Goal: Find specific page/section: Find specific page/section

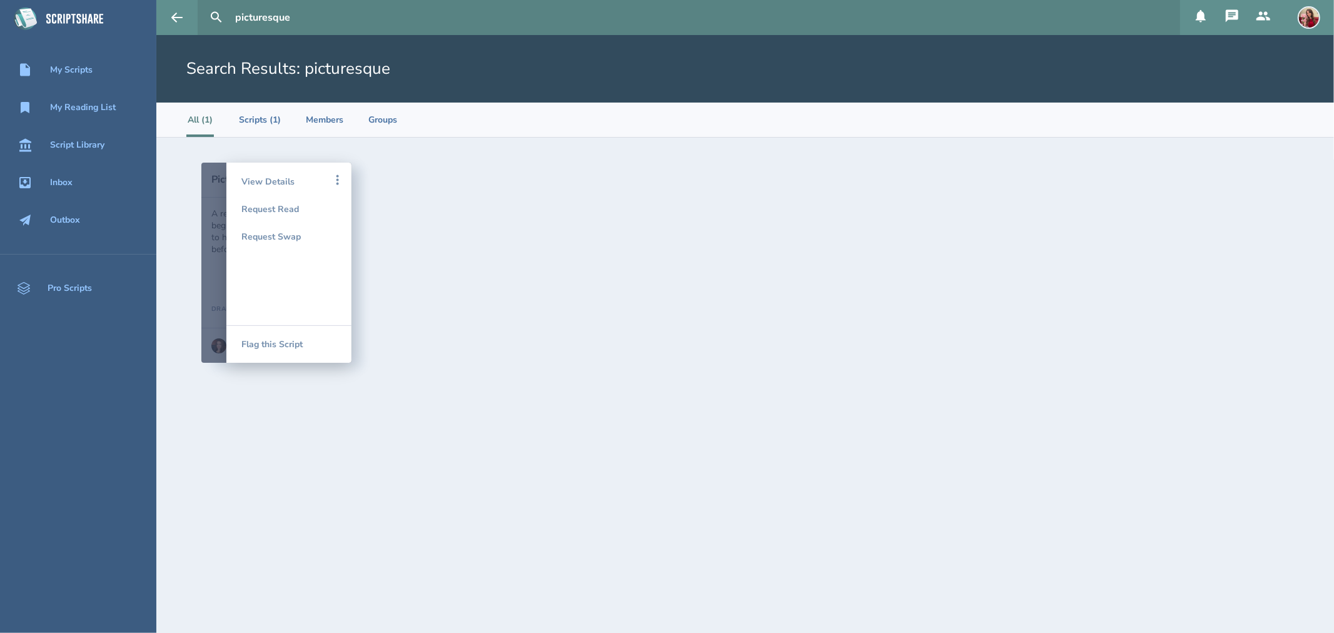
click at [81, 17] on icon at bounding box center [75, 18] width 65 height 35
click at [59, 71] on div "My Scripts" at bounding box center [71, 70] width 43 height 10
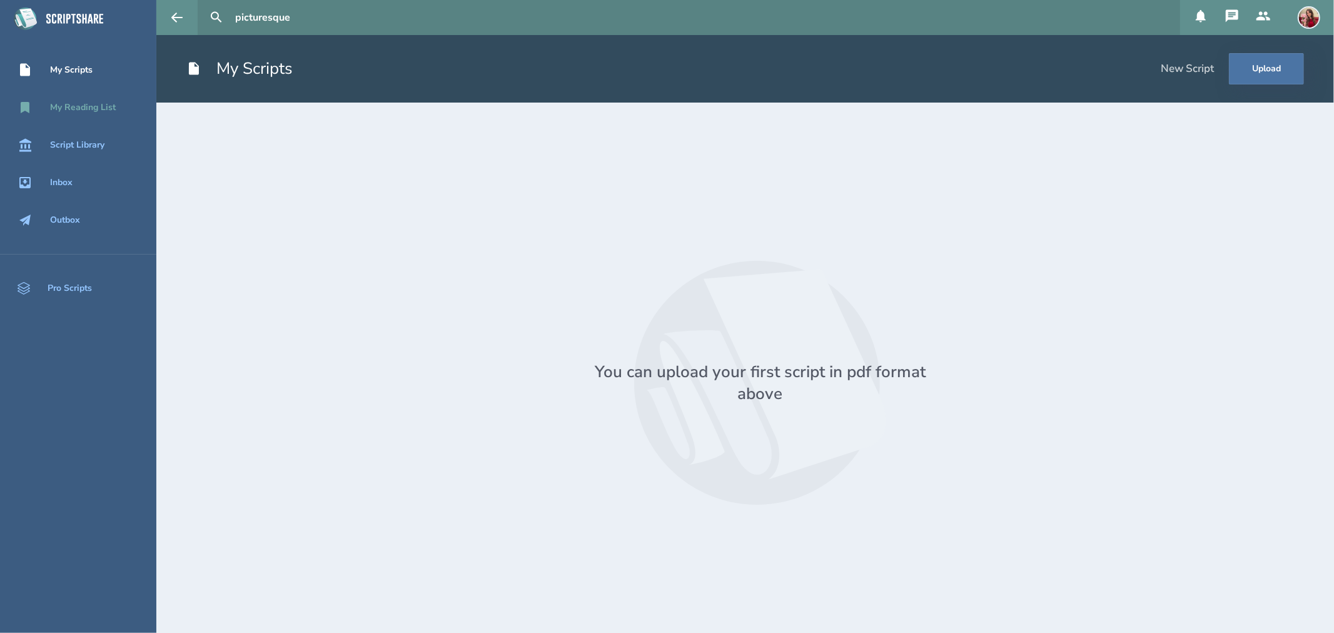
click at [76, 108] on div "My Reading List" at bounding box center [83, 108] width 66 height 10
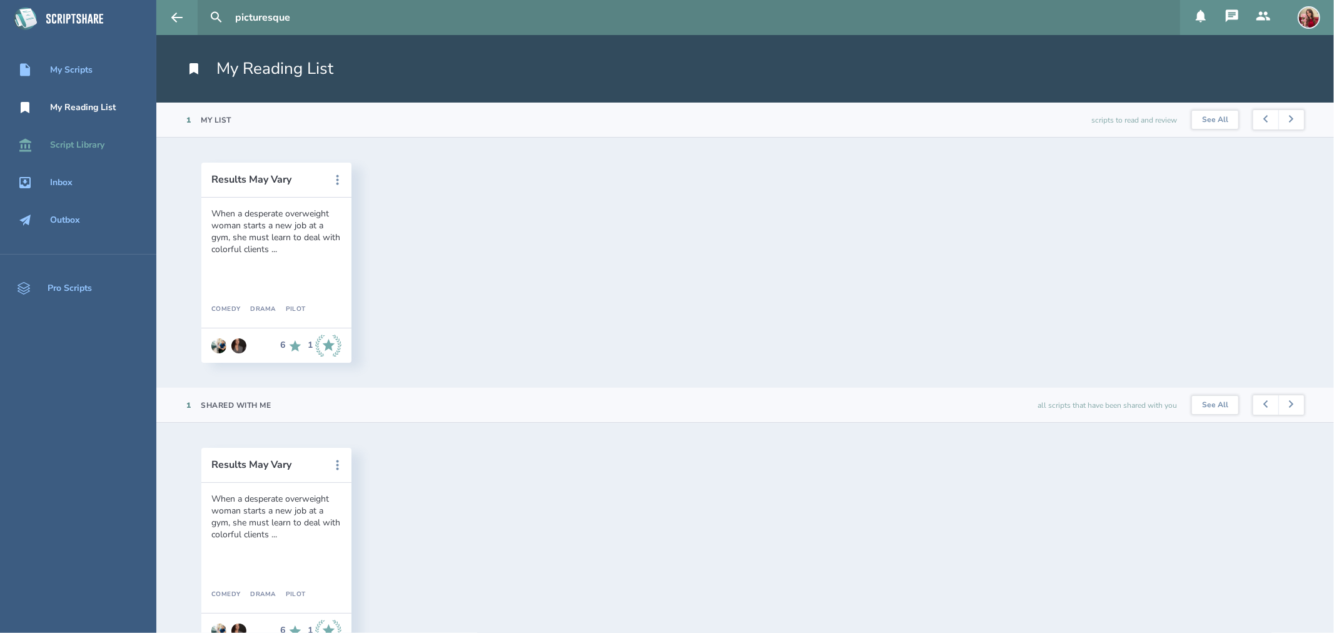
click at [71, 145] on div "Script Library" at bounding box center [77, 145] width 54 height 10
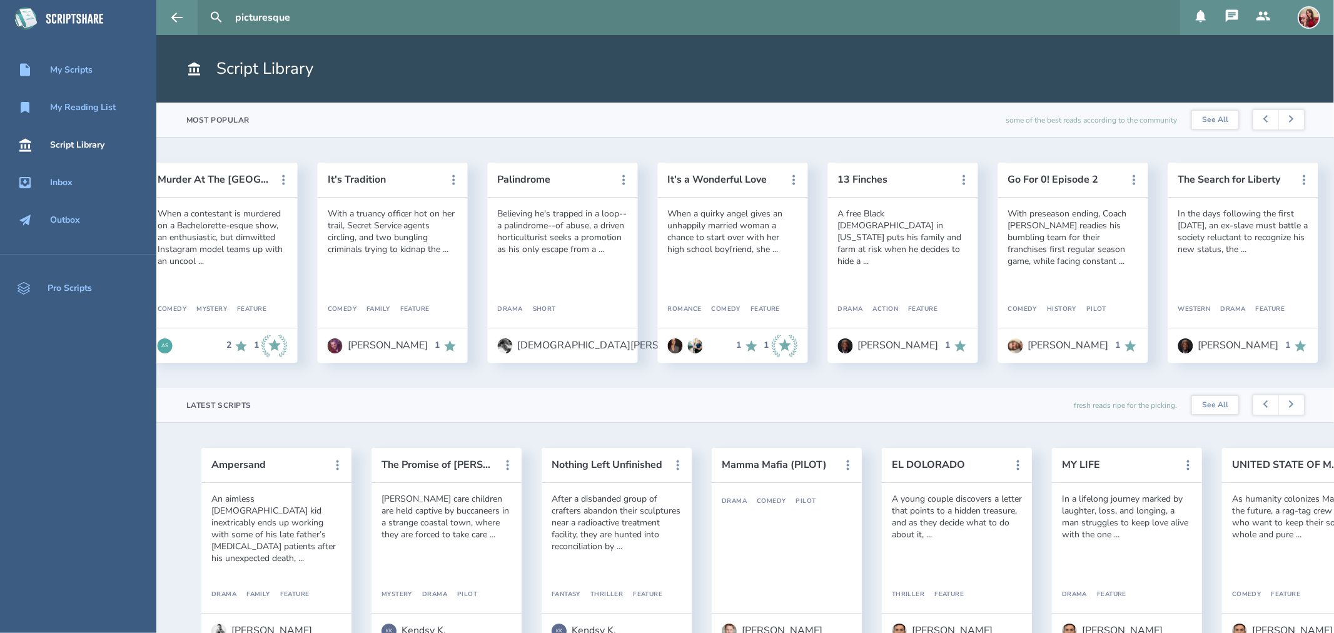
scroll to position [0, 1761]
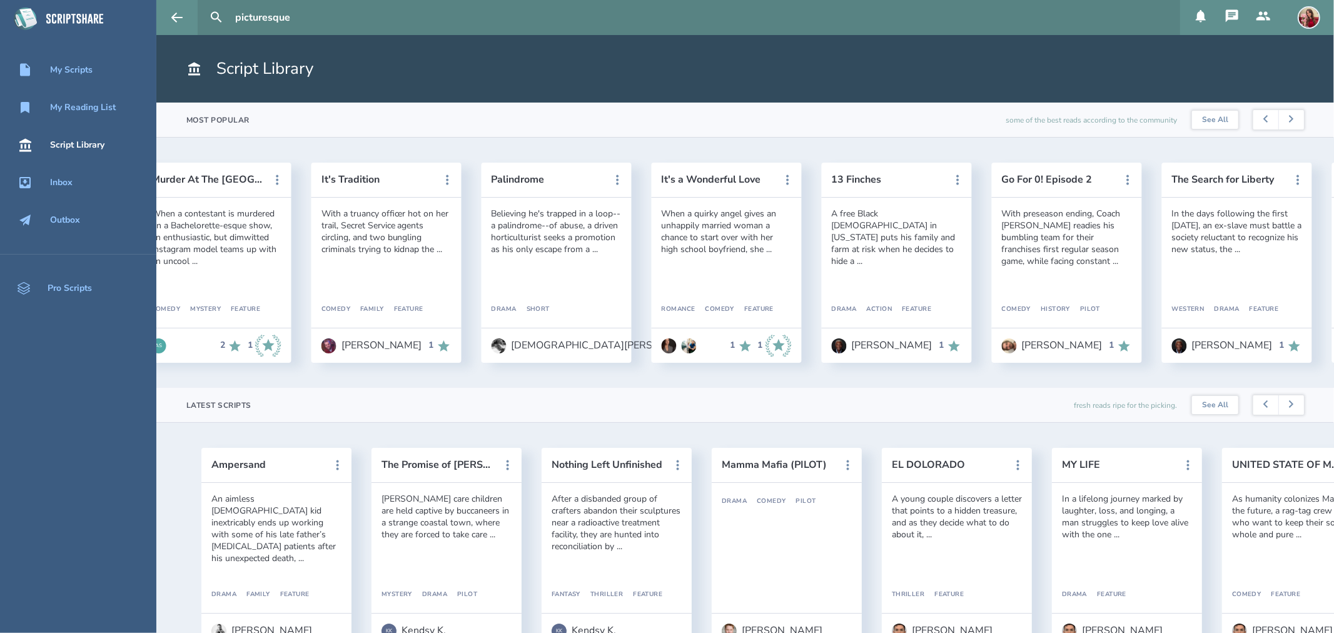
drag, startPoint x: 316, startPoint y: 23, endPoint x: 152, endPoint y: 21, distance: 163.8
click at [152, 21] on div "My Scripts My Reading List Script Library Inbox Outbox Pro Scripts picturesque …" at bounding box center [667, 316] width 1334 height 633
type input "the dictator"
click at [203, 4] on button at bounding box center [217, 18] width 28 height 28
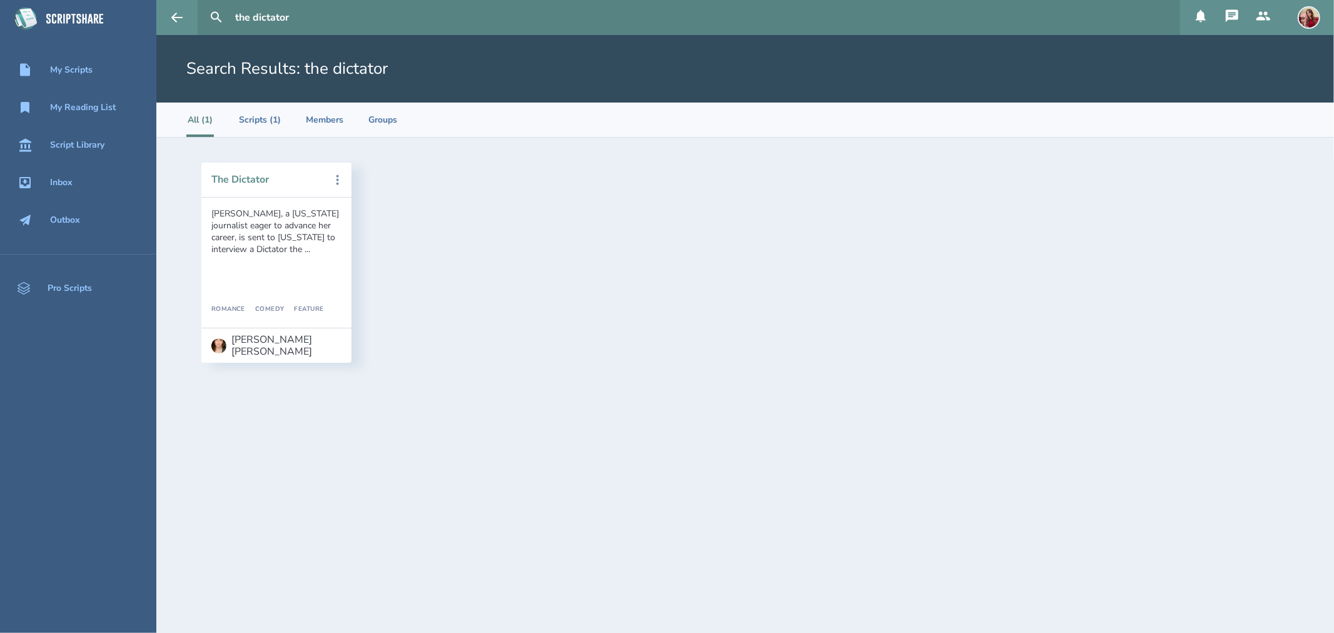
click at [261, 184] on button "The Dictator" at bounding box center [267, 179] width 113 height 11
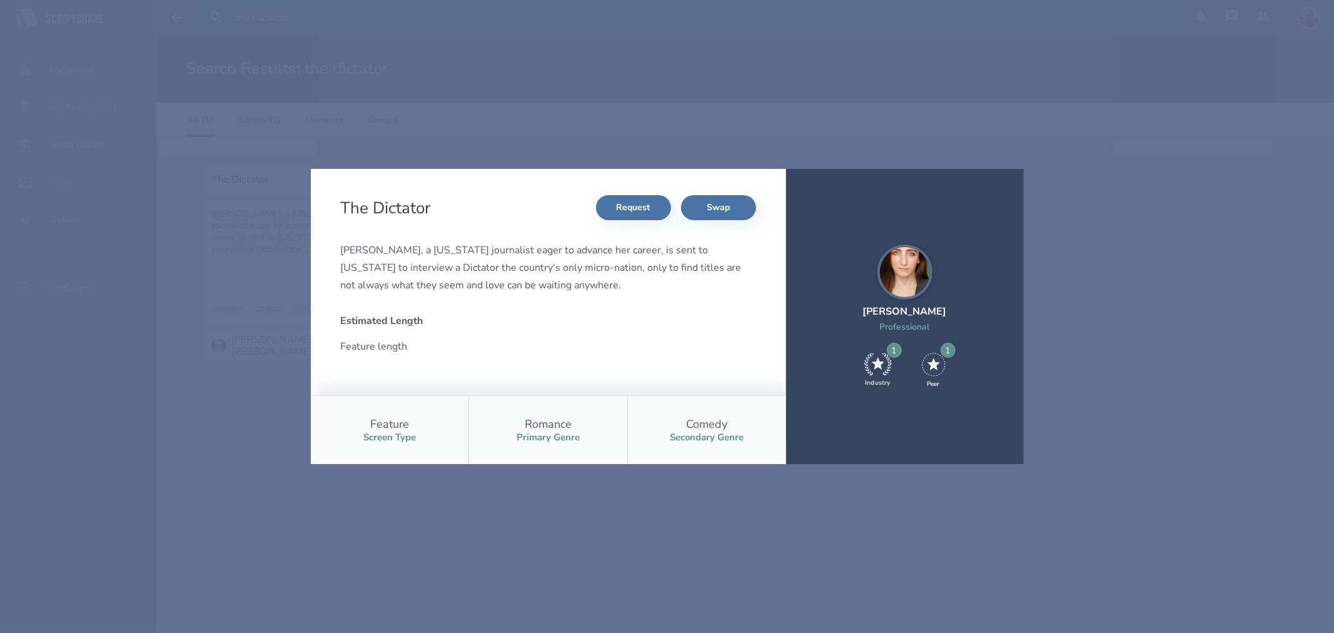
click at [357, 116] on div "The Dictator Request Swap Kelsey, a New York journalist eager to advance her ca…" at bounding box center [667, 316] width 1334 height 633
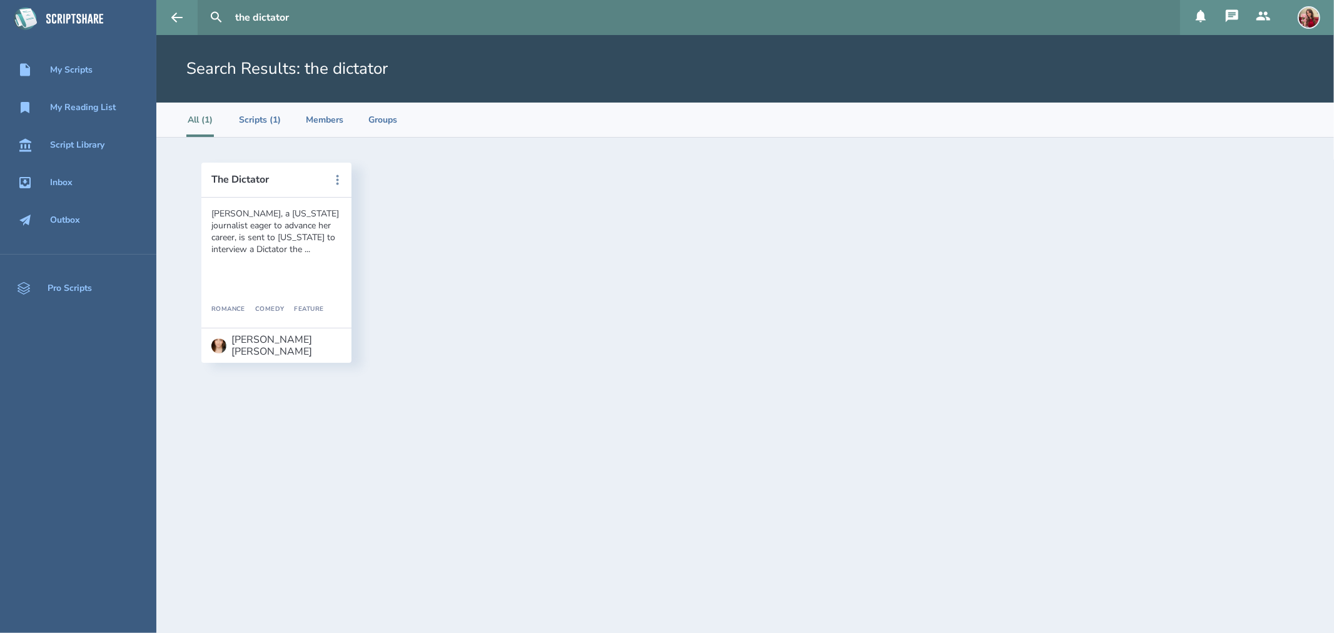
click at [268, 243] on div "Kelsey, a New York journalist eager to advance her career, is sent to South Dak…" at bounding box center [276, 232] width 130 height 48
click at [265, 123] on li "Scripts (1)" at bounding box center [260, 120] width 42 height 34
click at [195, 119] on li "All (1)" at bounding box center [200, 120] width 28 height 34
click at [252, 121] on li "Scripts (1)" at bounding box center [260, 120] width 42 height 34
click at [268, 204] on div "Kelsey, a New York journalist eager to advance her career, is sent to South Dak…" at bounding box center [276, 263] width 150 height 130
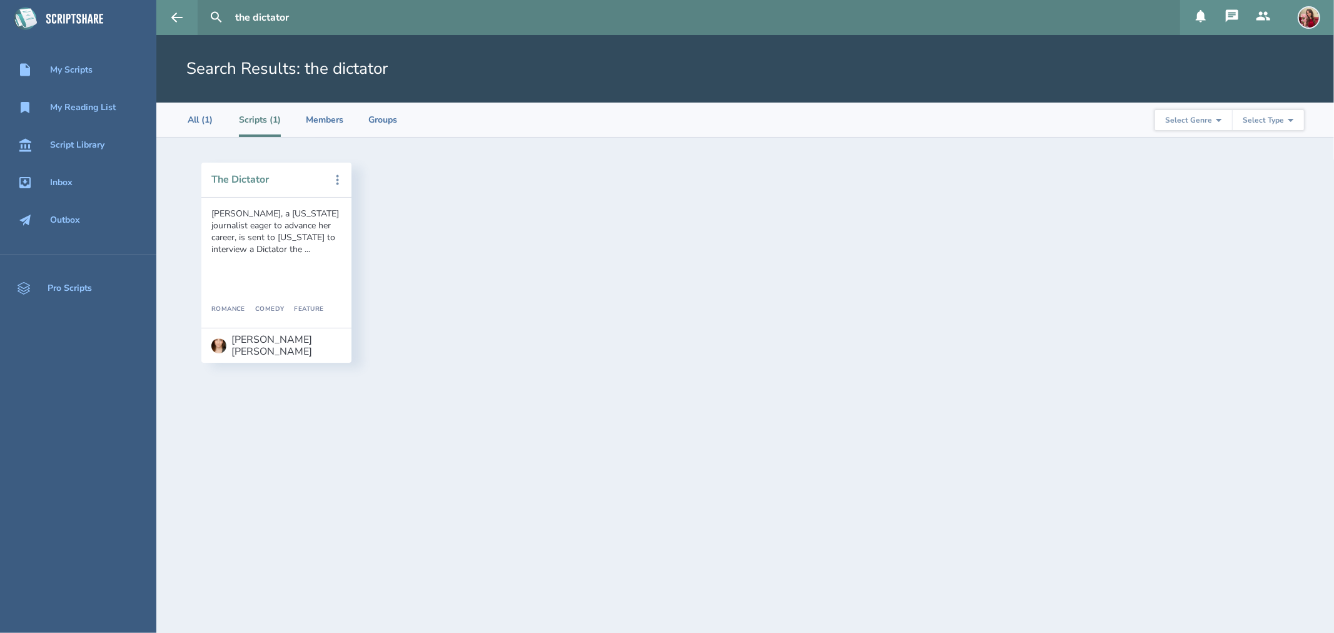
click at [241, 179] on button "The Dictator" at bounding box center [267, 179] width 113 height 11
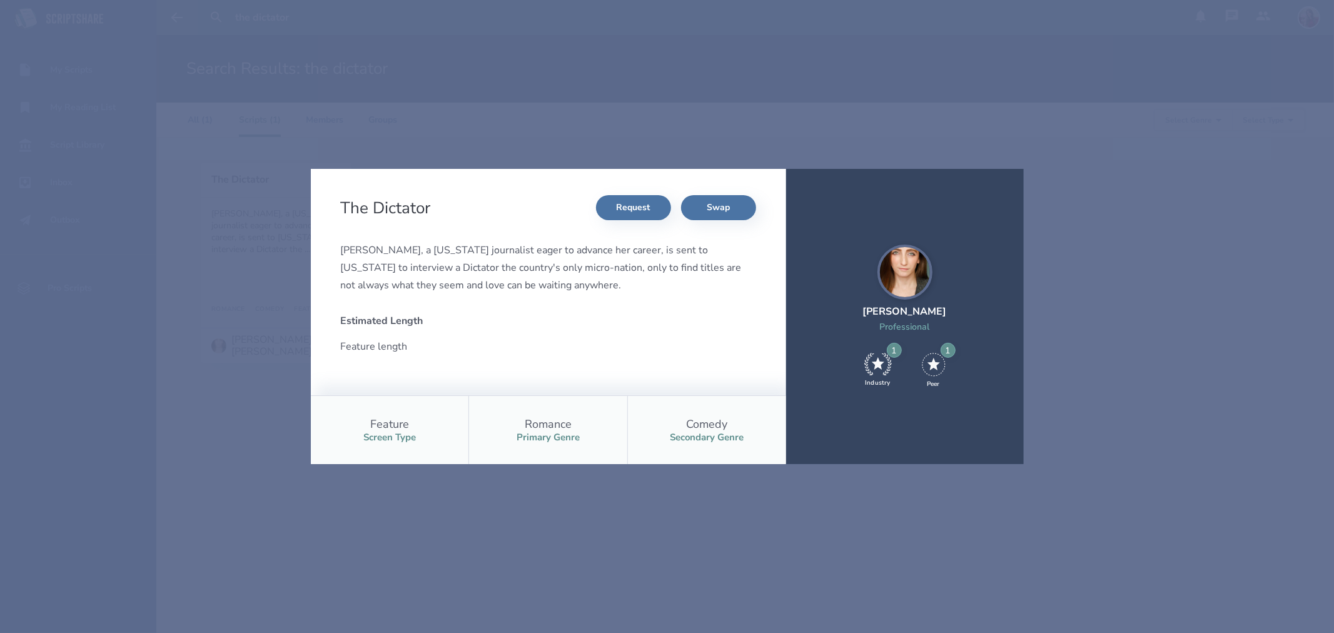
click at [498, 275] on div "Kelsey, a New York journalist eager to advance her career, is sent to South Dak…" at bounding box center [548, 267] width 415 height 53
click at [443, 444] on div "Feature Screen Type" at bounding box center [390, 430] width 158 height 68
click at [478, 575] on div "The Dictator Request Swap Kelsey, a New York journalist eager to advance her ca…" at bounding box center [667, 316] width 1334 height 633
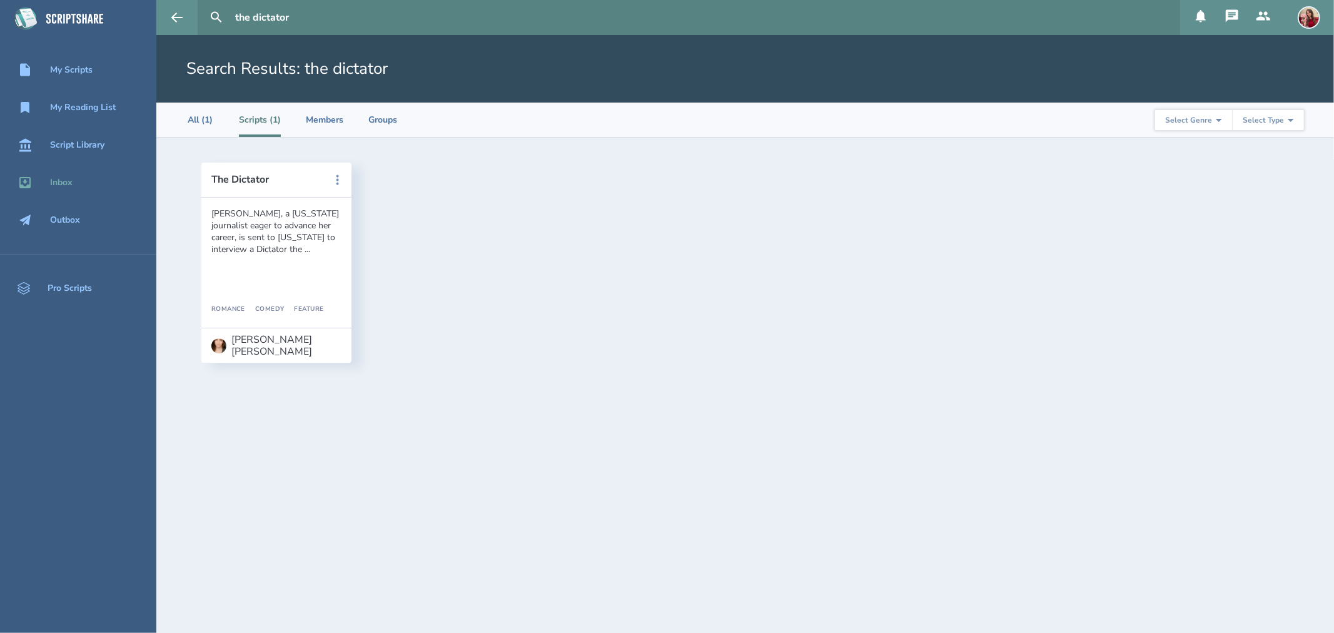
click at [73, 179] on div "Inbox" at bounding box center [78, 182] width 156 height 15
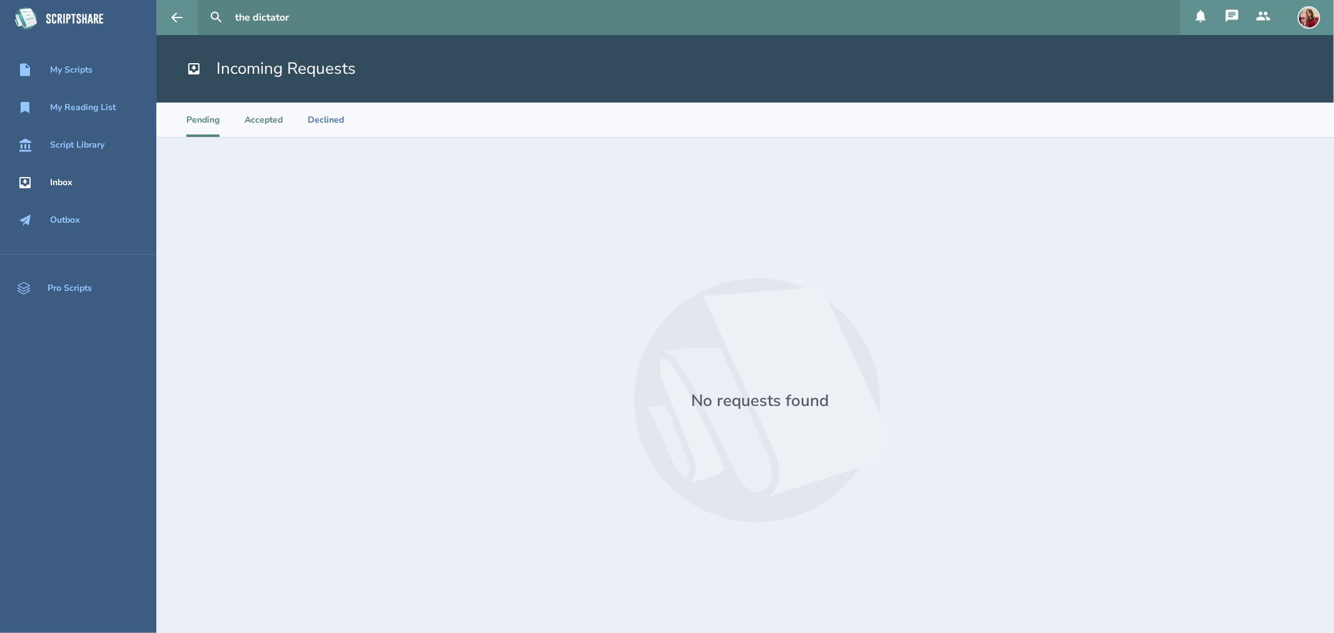
click at [273, 116] on li "Accepted" at bounding box center [264, 120] width 38 height 34
click at [323, 121] on li "Declined" at bounding box center [326, 120] width 36 height 34
click at [260, 123] on li "Accepted" at bounding box center [264, 120] width 38 height 34
click at [253, 119] on li "Accepted" at bounding box center [264, 120] width 38 height 34
click at [330, 124] on li "Declined" at bounding box center [326, 120] width 36 height 34
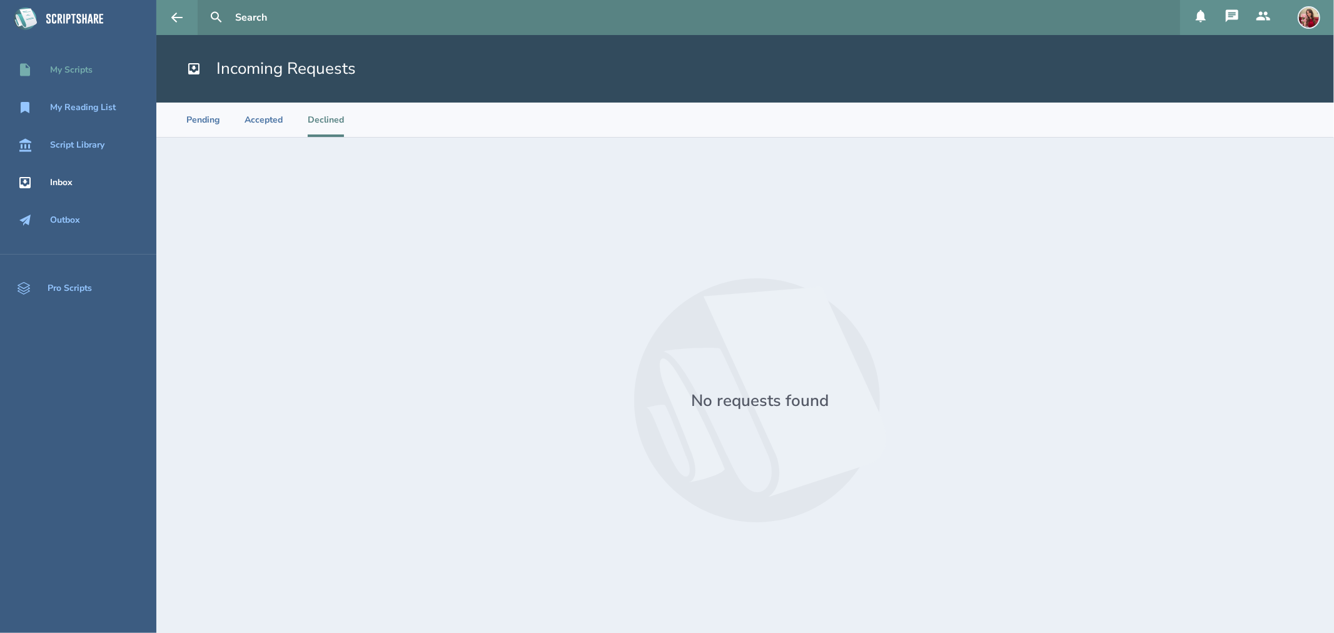
click at [92, 71] on div "My Scripts" at bounding box center [71, 70] width 43 height 10
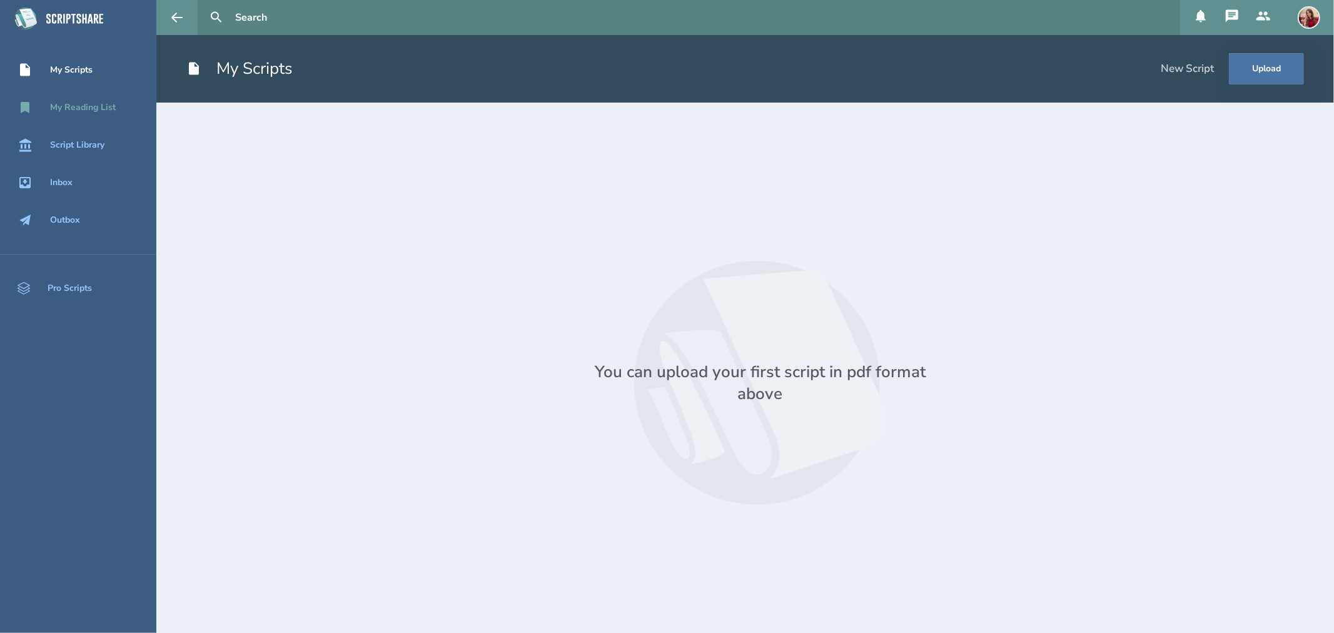
click at [94, 107] on div "My Reading List" at bounding box center [83, 108] width 66 height 10
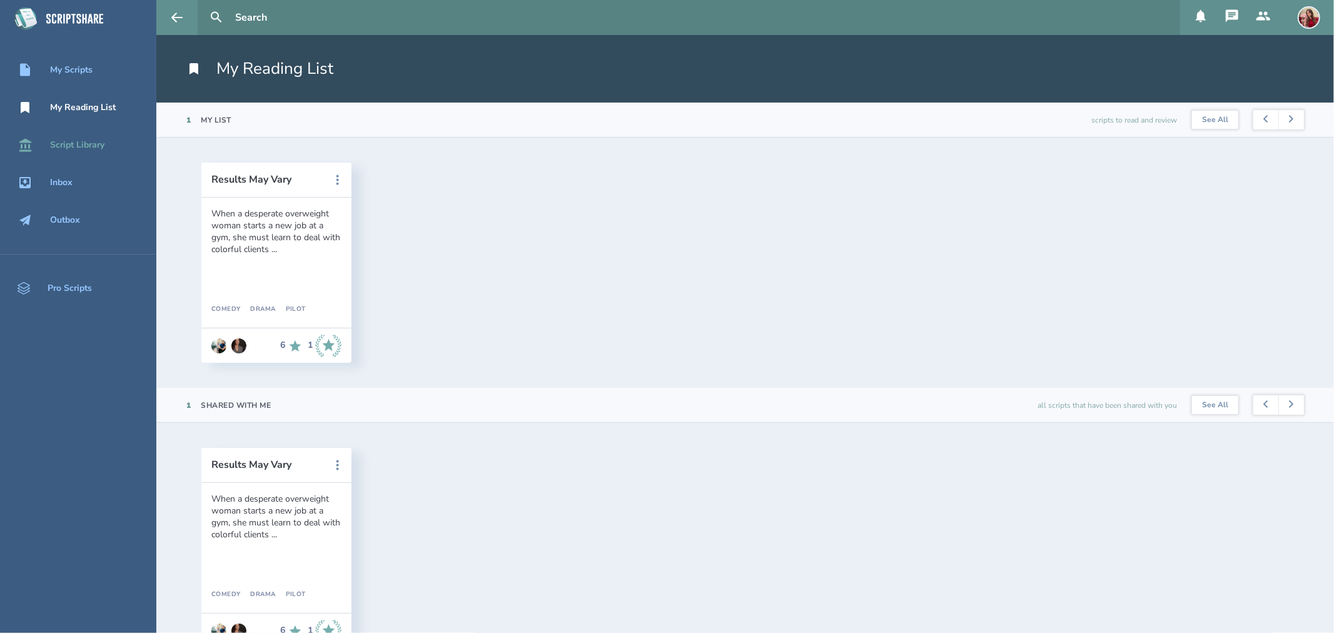
click at [98, 143] on div "Script Library" at bounding box center [77, 145] width 54 height 10
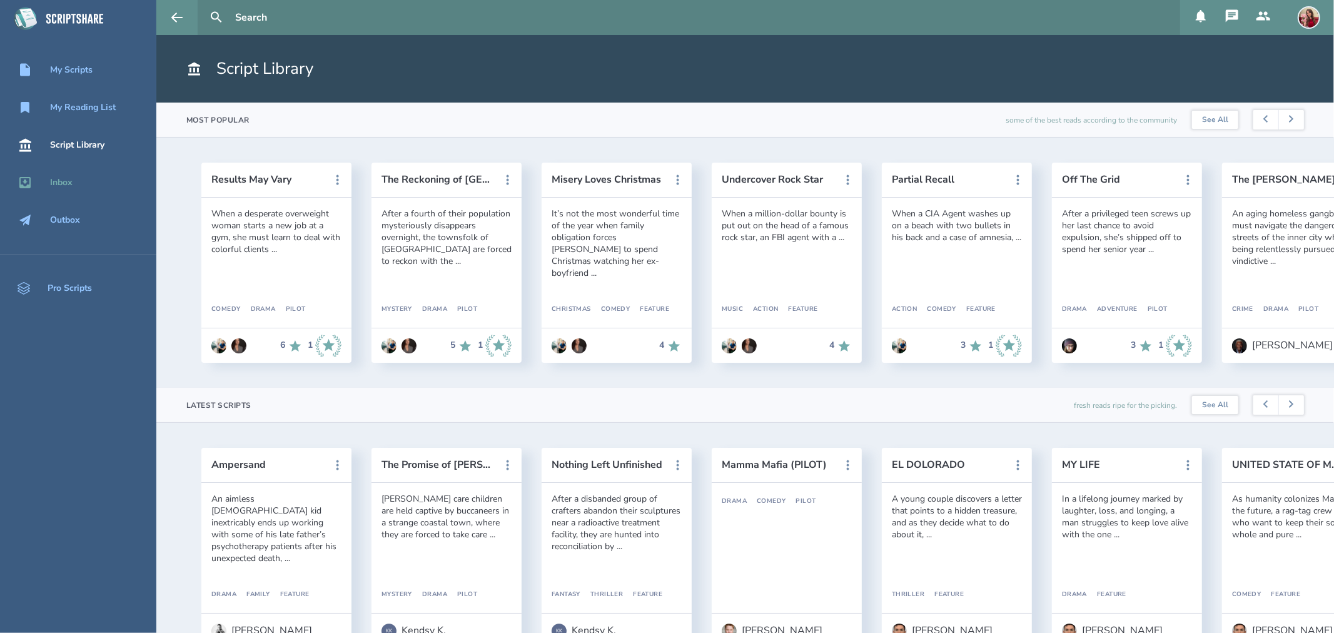
click at [58, 183] on div "Inbox" at bounding box center [61, 183] width 23 height 10
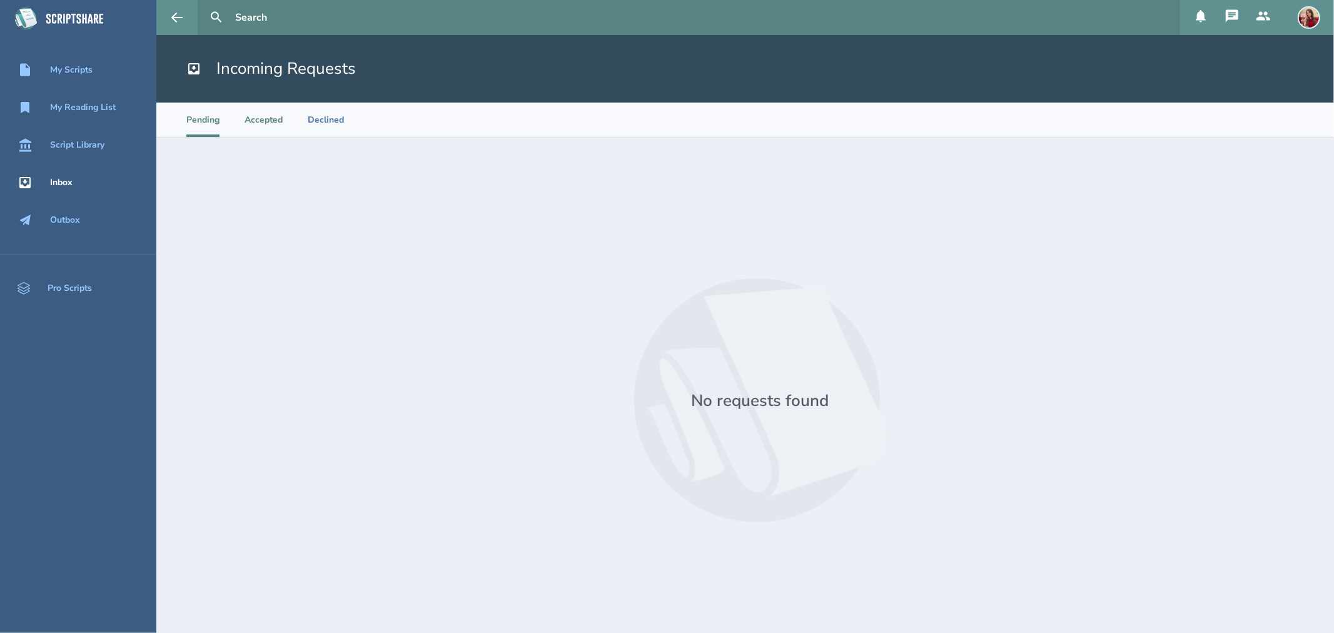
click at [258, 114] on li "Accepted" at bounding box center [264, 120] width 38 height 34
click at [338, 113] on li "Declined" at bounding box center [326, 120] width 36 height 34
click at [204, 113] on li "Pending" at bounding box center [202, 120] width 33 height 34
click at [65, 216] on div "Outbox" at bounding box center [65, 220] width 30 height 10
